Goal: Find contact information: Find contact information

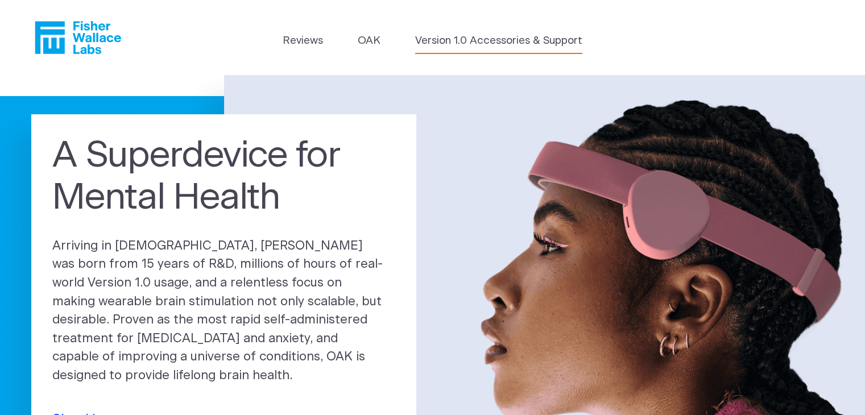
click at [496, 39] on link "Version 1.0 Accessories & Support" at bounding box center [498, 41] width 167 height 16
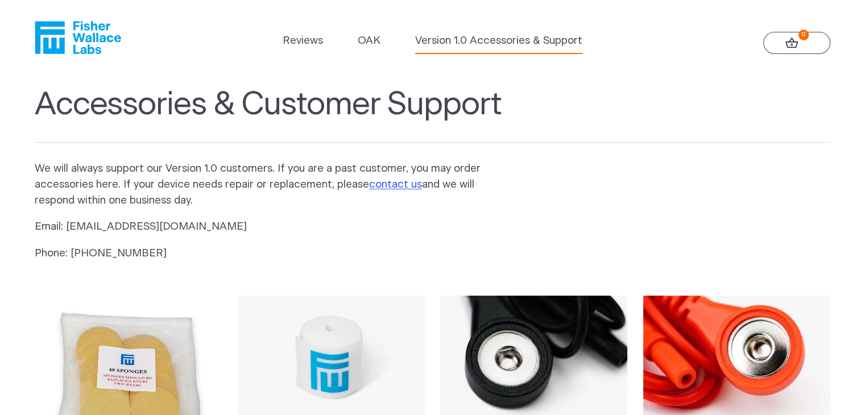
drag, startPoint x: 870, startPoint y: 39, endPoint x: 858, endPoint y: 14, distance: 28.0
click at [398, 183] on link "contact us" at bounding box center [395, 184] width 53 height 11
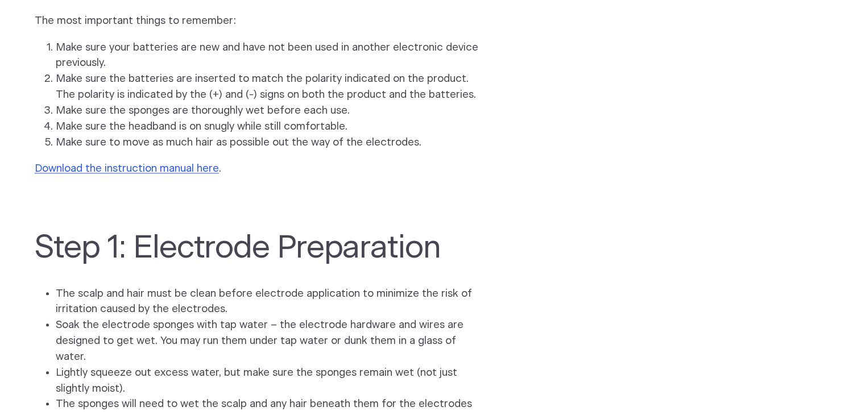
scroll to position [1861, 0]
